Goal: Find contact information: Find contact information

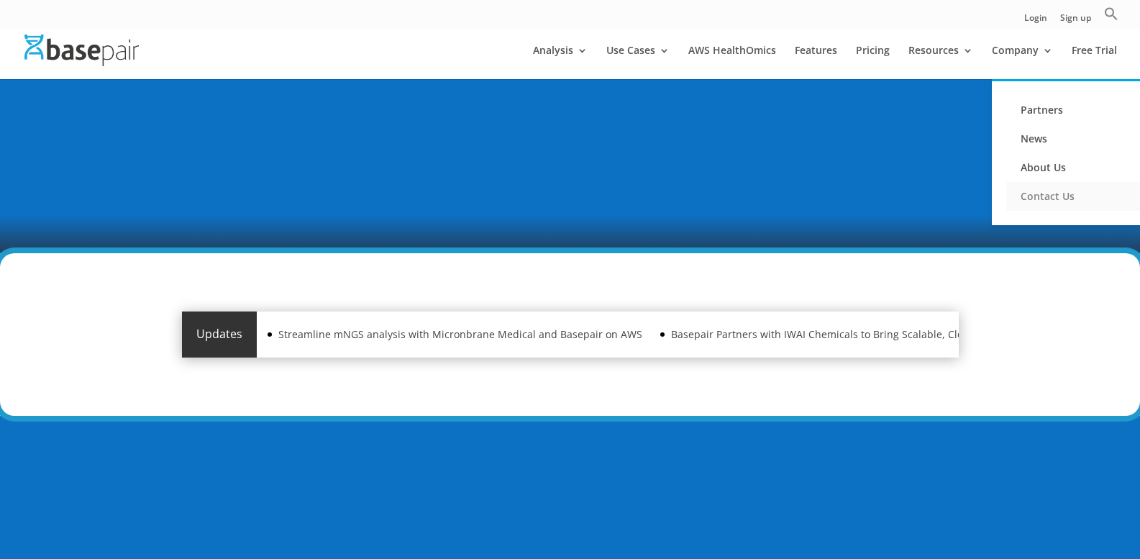
click at [1046, 200] on link "Contact Us" at bounding box center [1079, 196] width 144 height 29
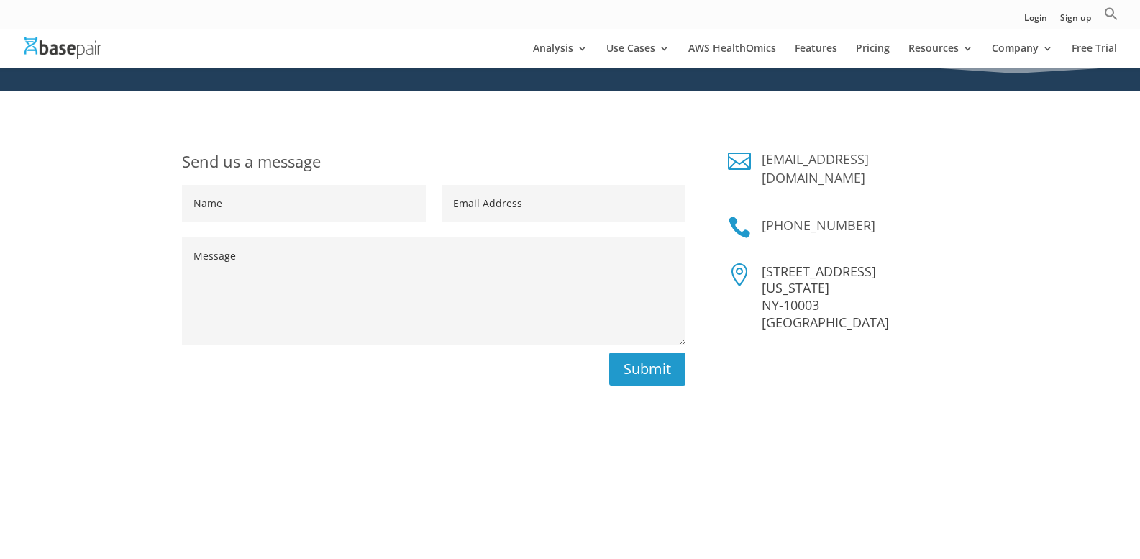
click at [928, 216] on h4 "[PHONE_NUMBER]" at bounding box center [860, 229] width 196 height 26
drag, startPoint x: 884, startPoint y: 205, endPoint x: 780, endPoint y: 210, distance: 104.5
click at [780, 216] on h4 "[PHONE_NUMBER]" at bounding box center [860, 229] width 196 height 26
copy link "[PHONE_NUMBER]"
